Goal: Task Accomplishment & Management: Complete application form

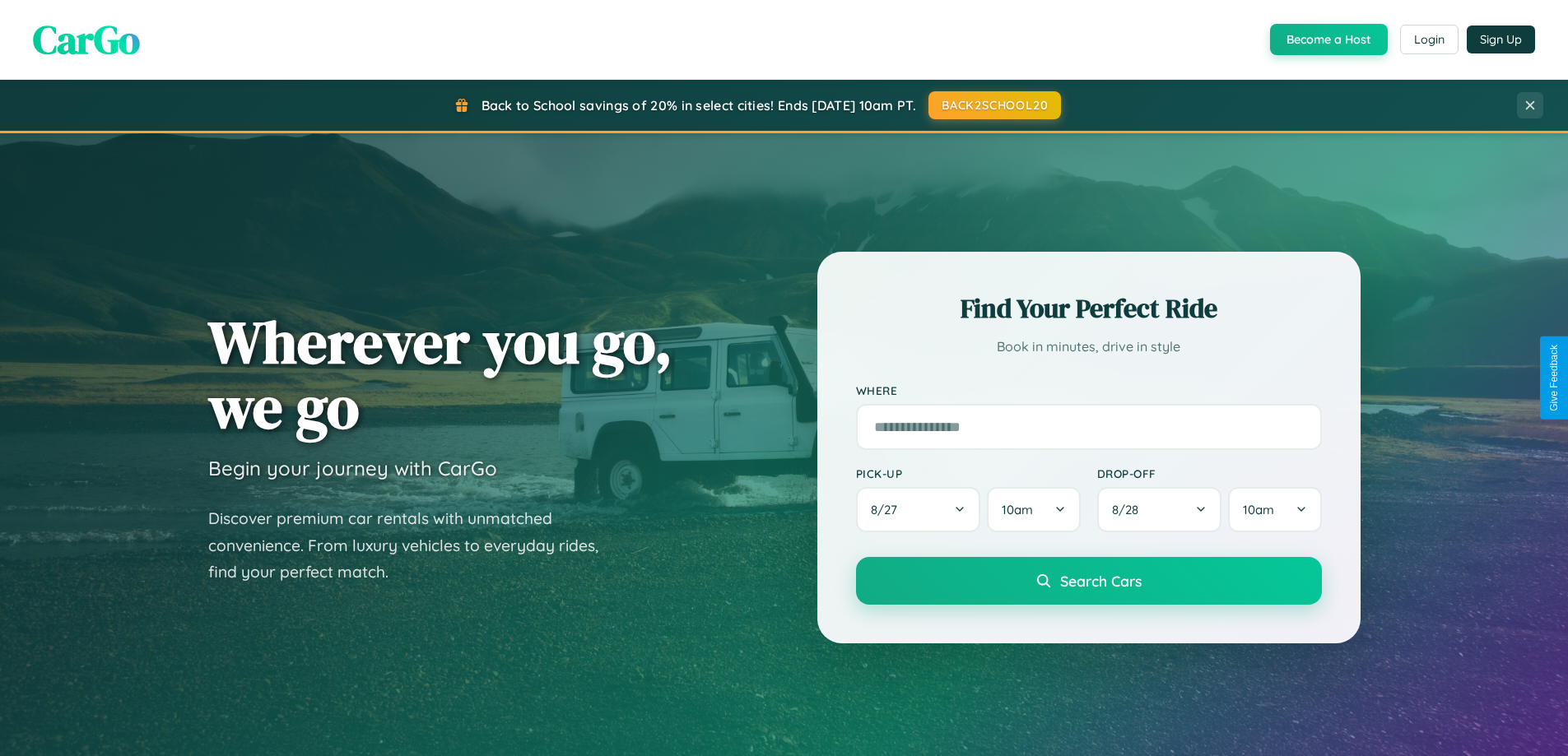
scroll to position [1132, 0]
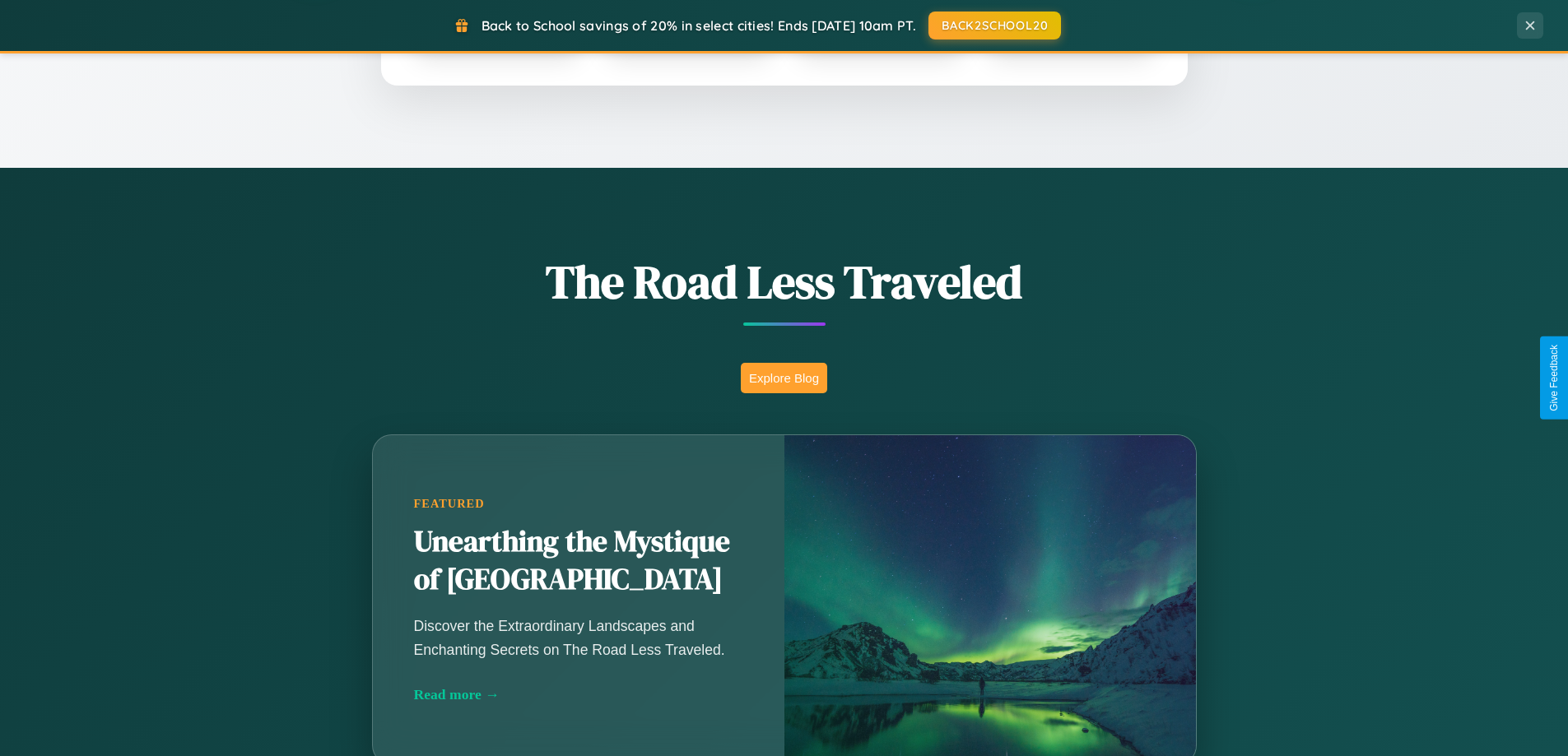
click at [783, 378] on button "Explore Blog" at bounding box center [784, 378] width 86 height 30
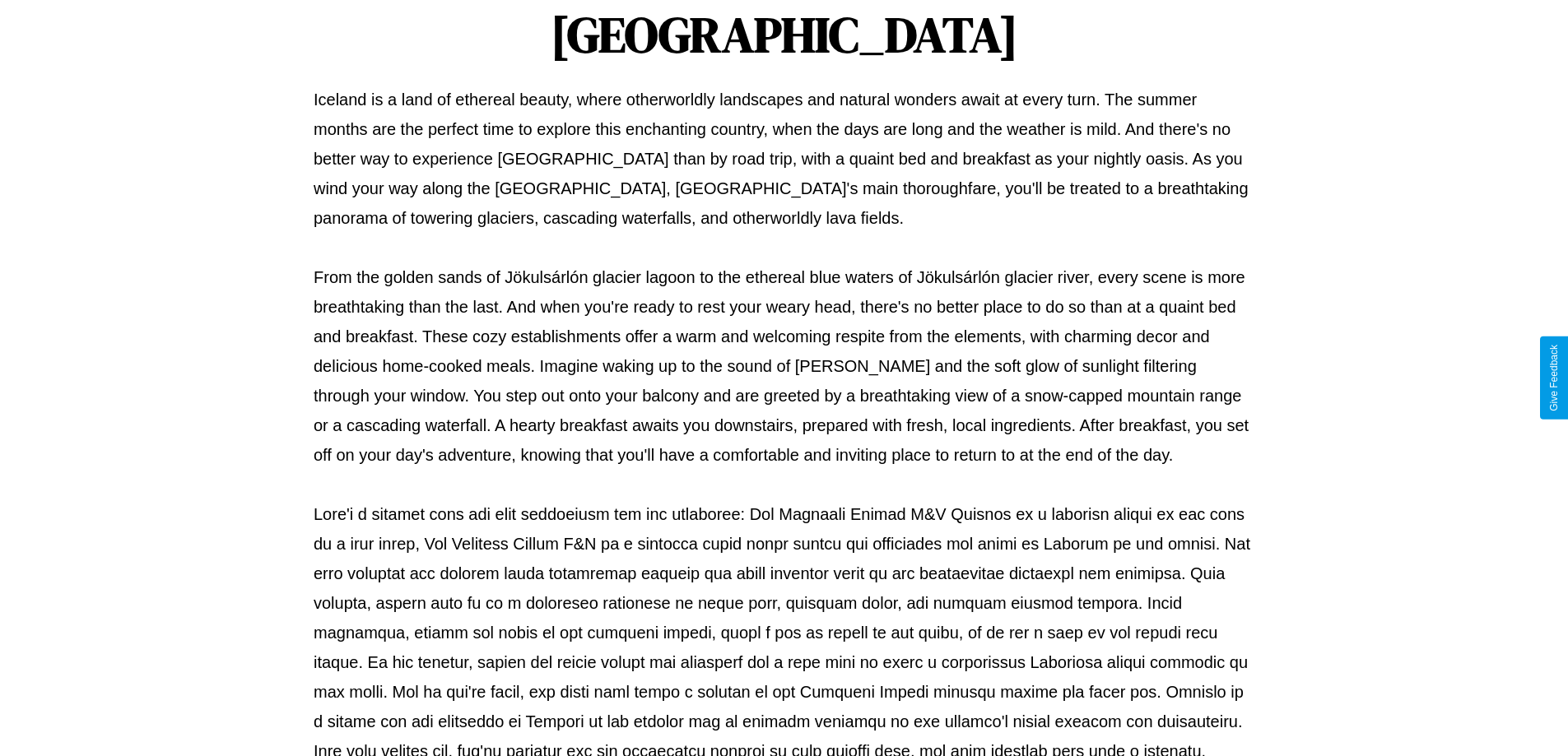
scroll to position [533, 0]
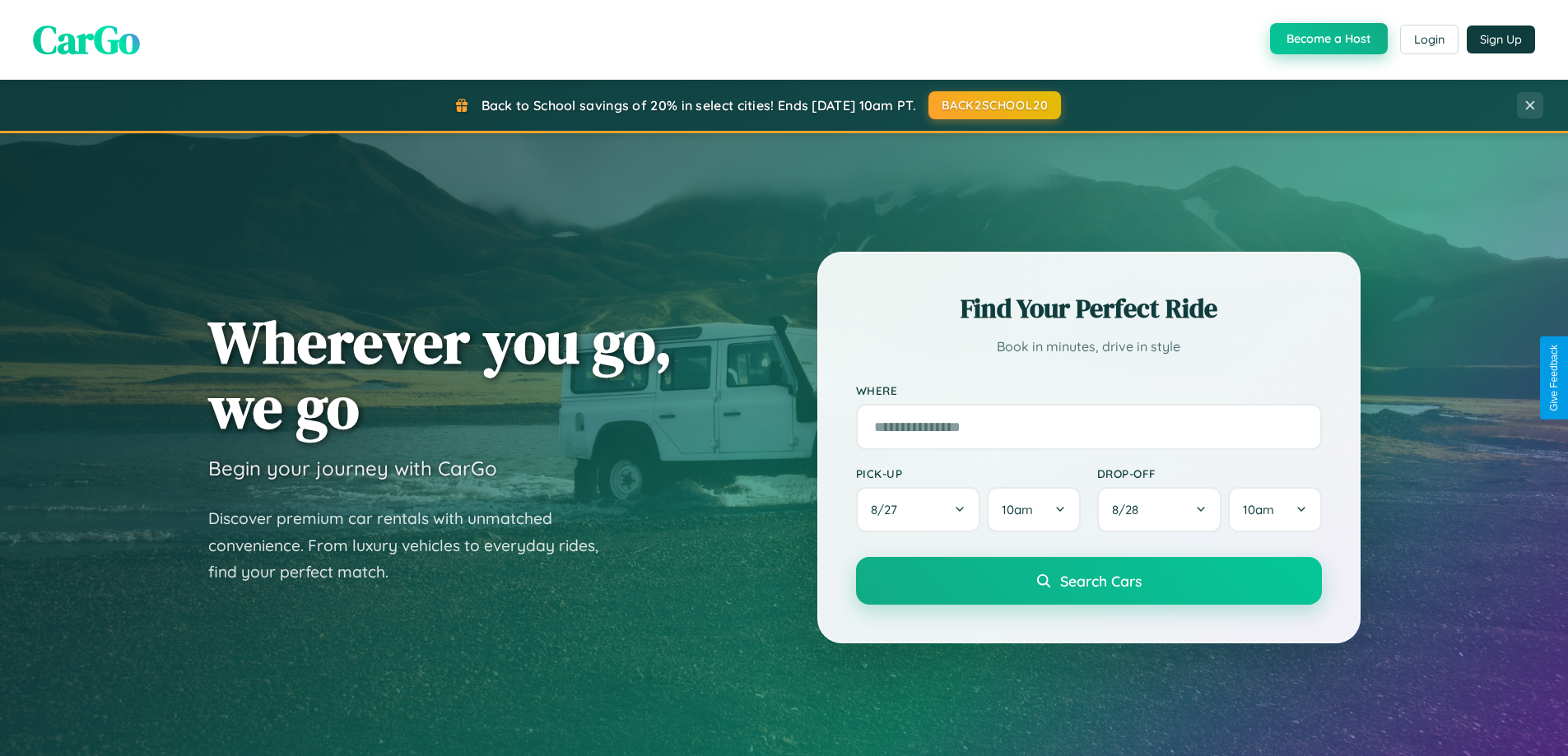
click at [1327, 40] on button "Become a Host" at bounding box center [1328, 38] width 118 height 31
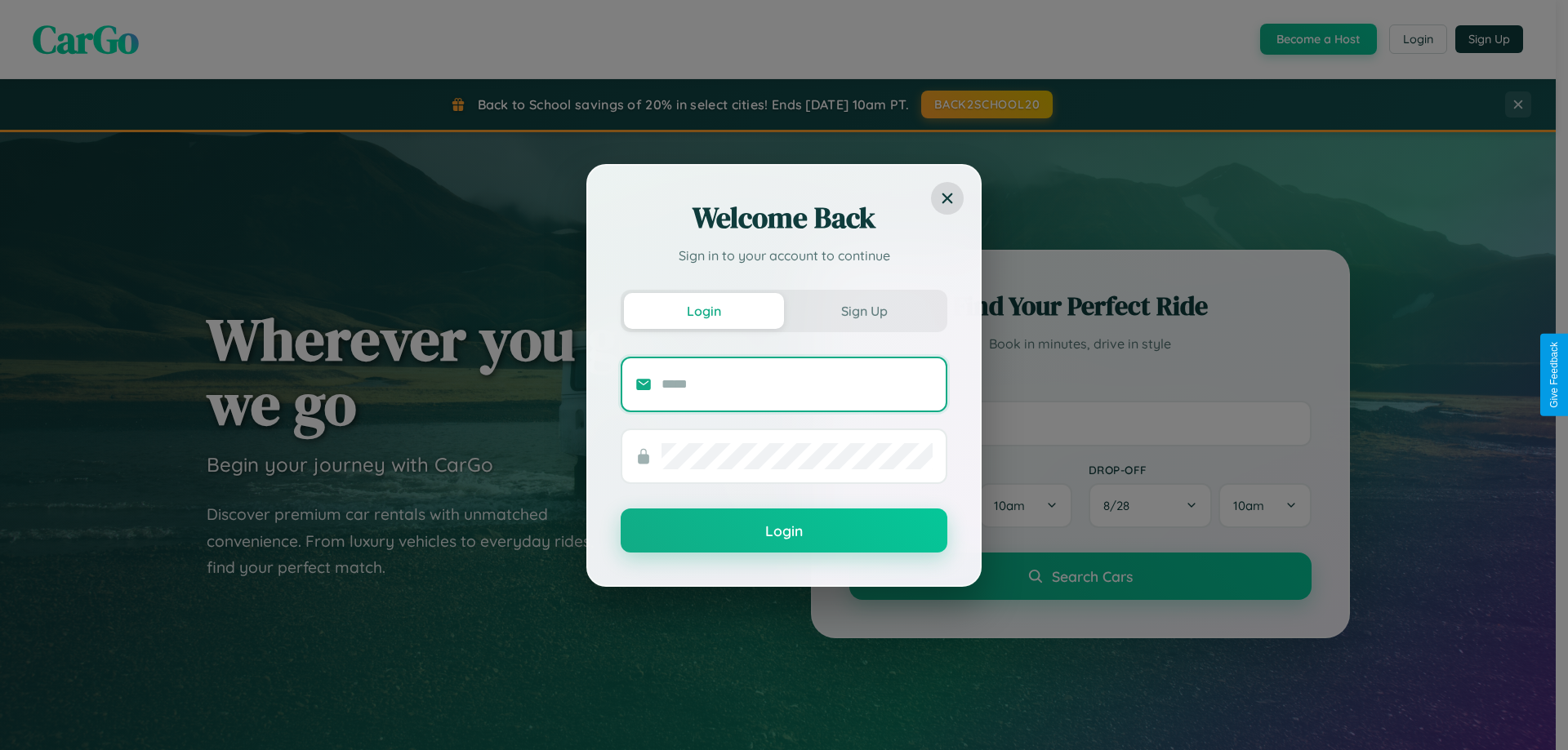
click at [797, 384] on input "text" at bounding box center [797, 384] width 271 height 26
type input "**********"
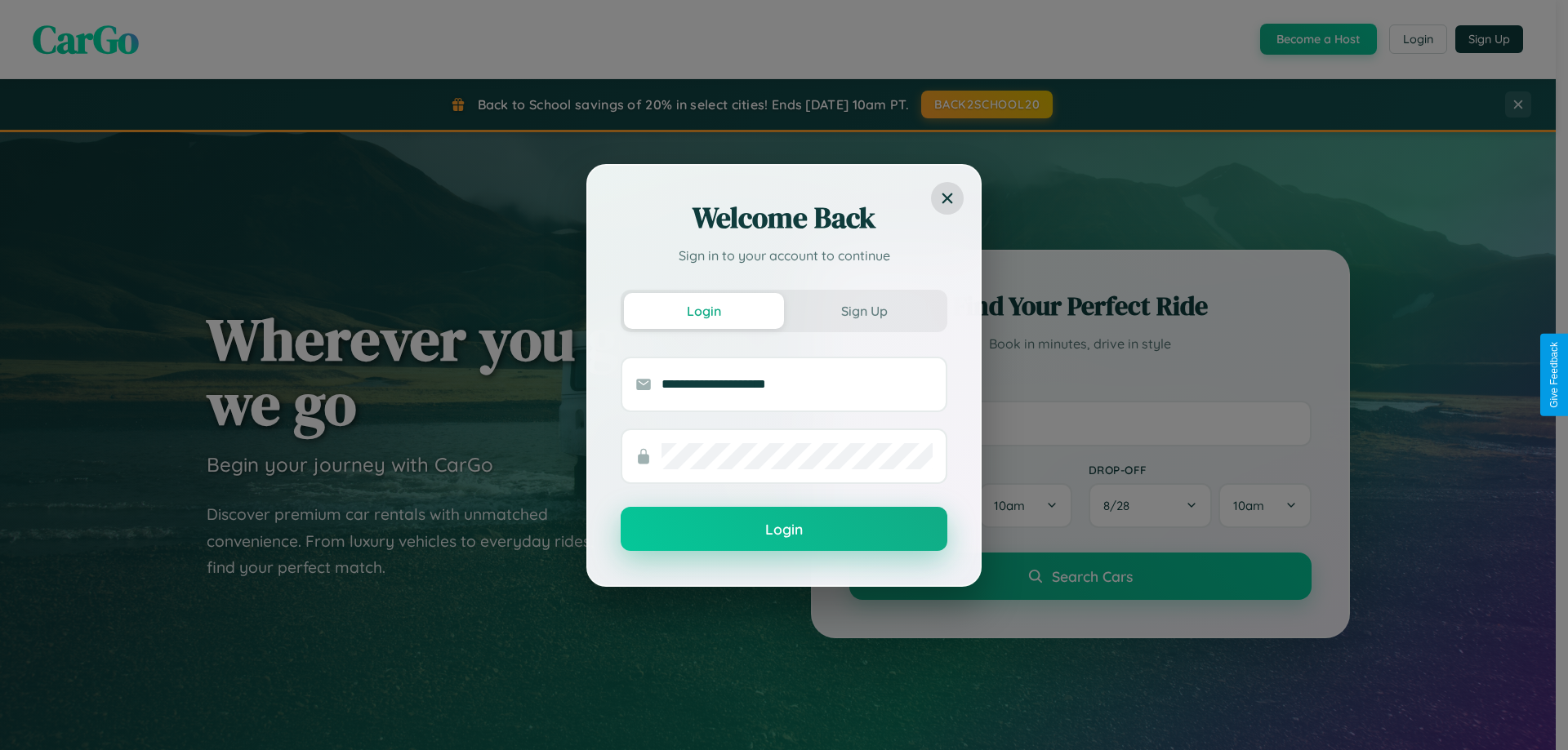
click at [784, 530] on button "Login" at bounding box center [784, 529] width 327 height 44
